Goal: Understand process/instructions: Learn how to perform a task or action

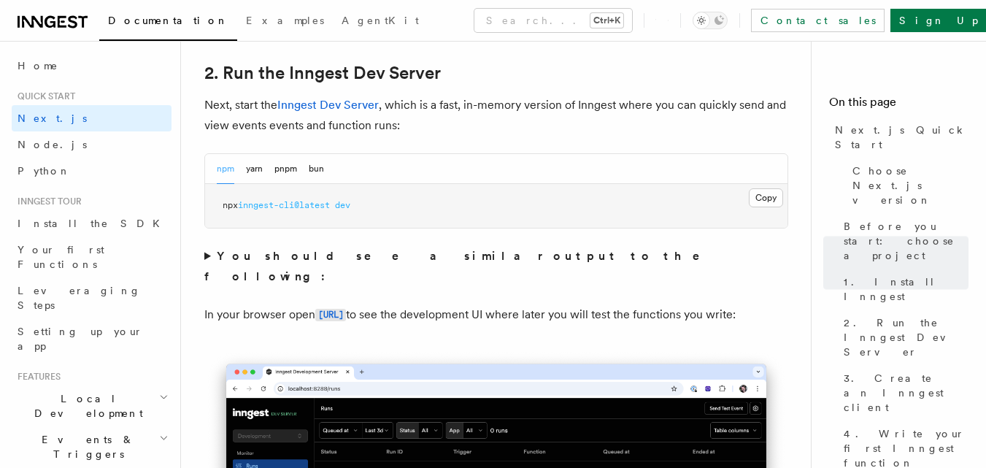
scroll to position [1030, 0]
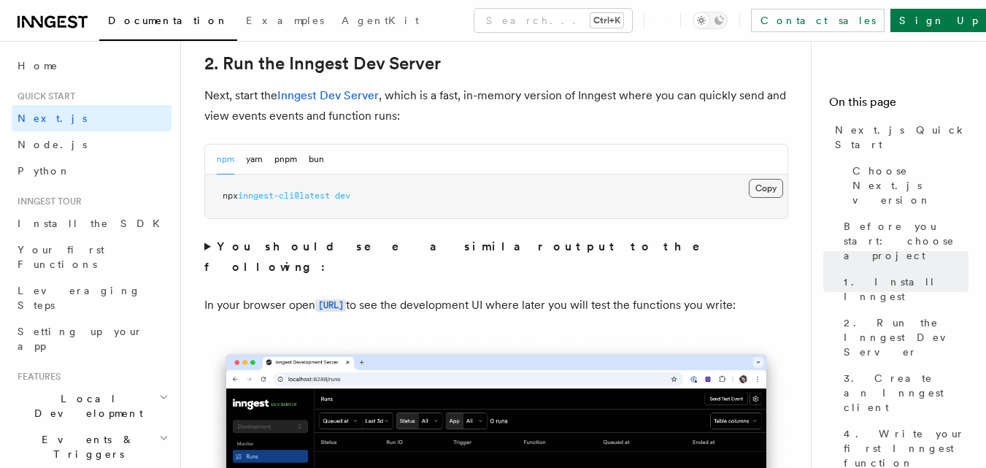
click at [763, 190] on button "Copy Copied" at bounding box center [766, 188] width 34 height 19
click at [346, 299] on code "[URL]" at bounding box center [330, 305] width 31 height 12
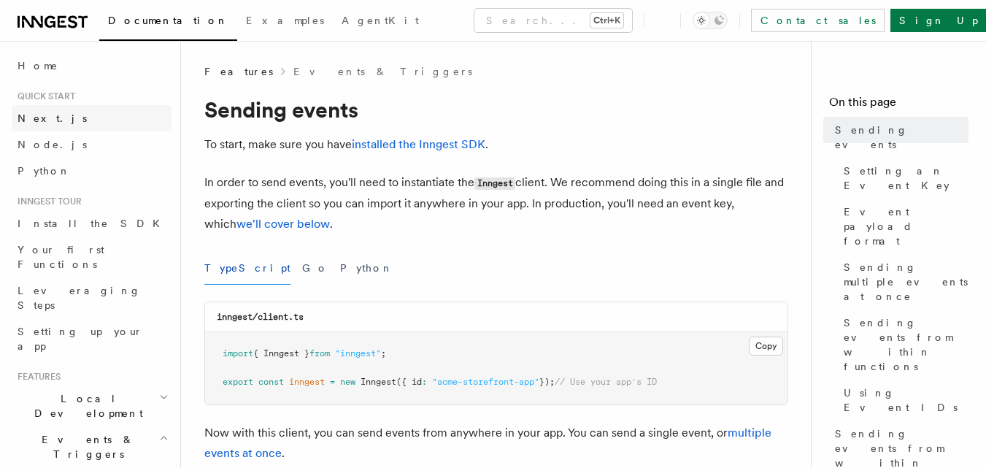
click at [74, 116] on link "Next.js" at bounding box center [92, 118] width 160 height 26
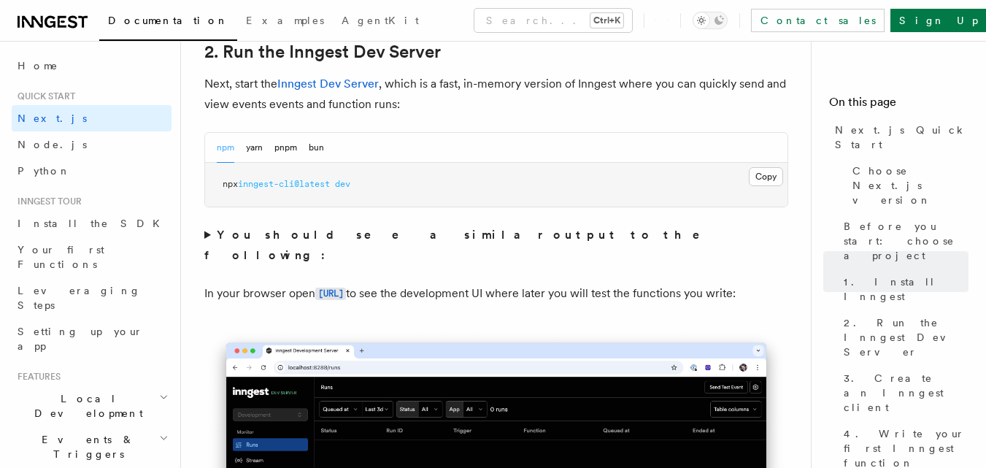
scroll to position [1035, 0]
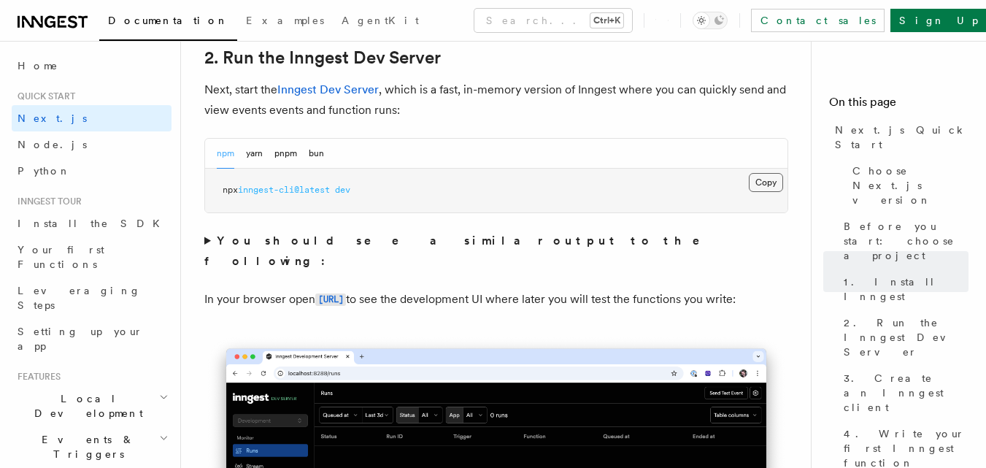
click at [771, 180] on button "Copy Copied" at bounding box center [766, 182] width 34 height 19
